Goal: Information Seeking & Learning: Learn about a topic

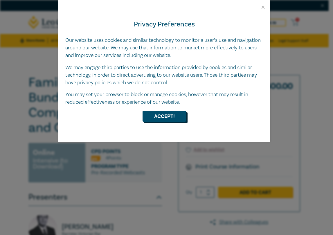
click at [173, 118] on button "Accept!" at bounding box center [165, 116] width 44 height 11
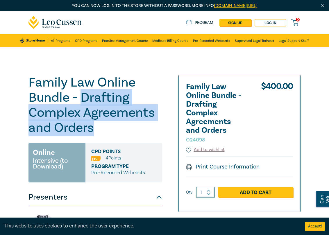
drag, startPoint x: 93, startPoint y: 129, endPoint x: 85, endPoint y: 102, distance: 28.4
click at [85, 102] on h1 "Family Law Online Bundle - Drafting Complex Agreements and Orders O24098" at bounding box center [95, 105] width 134 height 60
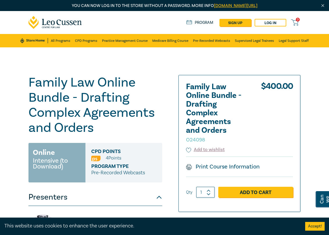
drag, startPoint x: 193, startPoint y: 125, endPoint x: 190, endPoint y: 120, distance: 6.0
click at [190, 120] on h2 "Family Law Online Bundle - Drafting Complex Agreements and Orders O24098" at bounding box center [218, 112] width 64 height 61
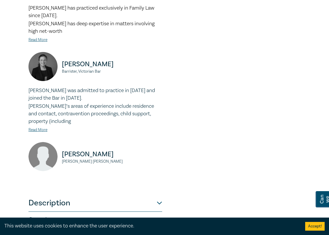
scroll to position [377, 0]
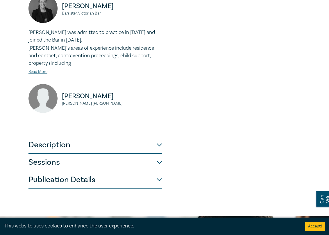
click at [157, 138] on button "Description" at bounding box center [95, 144] width 134 height 17
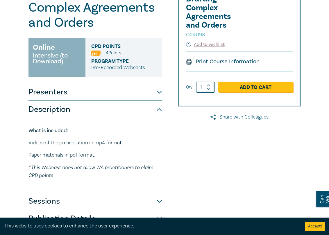
scroll to position [134, 0]
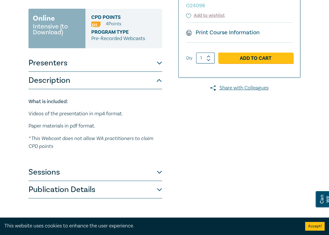
click at [158, 172] on button "Sessions" at bounding box center [95, 171] width 134 height 17
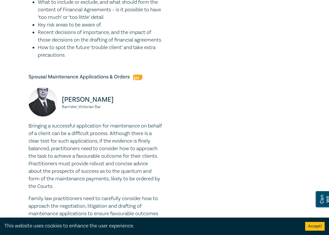
scroll to position [1121, 0]
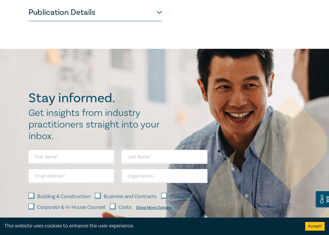
click at [157, 21] on button "Publication Details" at bounding box center [95, 12] width 134 height 17
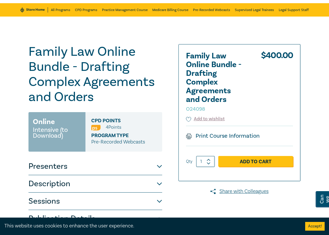
scroll to position [0, 0]
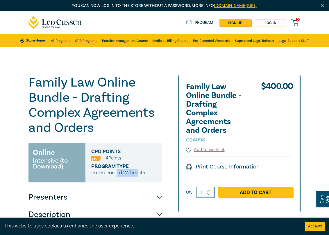
drag, startPoint x: 140, startPoint y: 175, endPoint x: 117, endPoint y: 172, distance: 23.4
click at [117, 172] on p "Pre-Recorded Webcasts" at bounding box center [123, 173] width 65 height 8
